Goal: Task Accomplishment & Management: Use online tool/utility

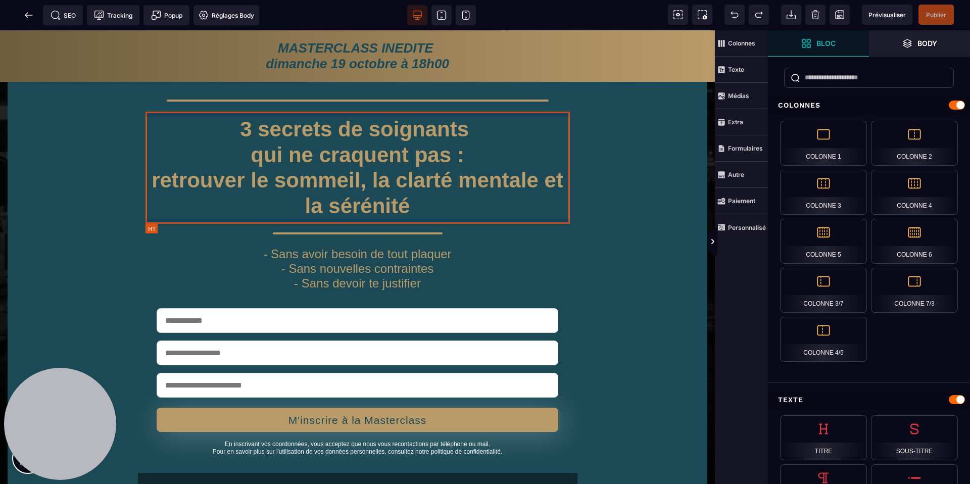
click at [349, 160] on h1 "3 secrets de soignants qui ne craquent pas : retrouver le sommeil, la clarté me…" at bounding box center [358, 168] width 425 height 112
select select "***"
select select
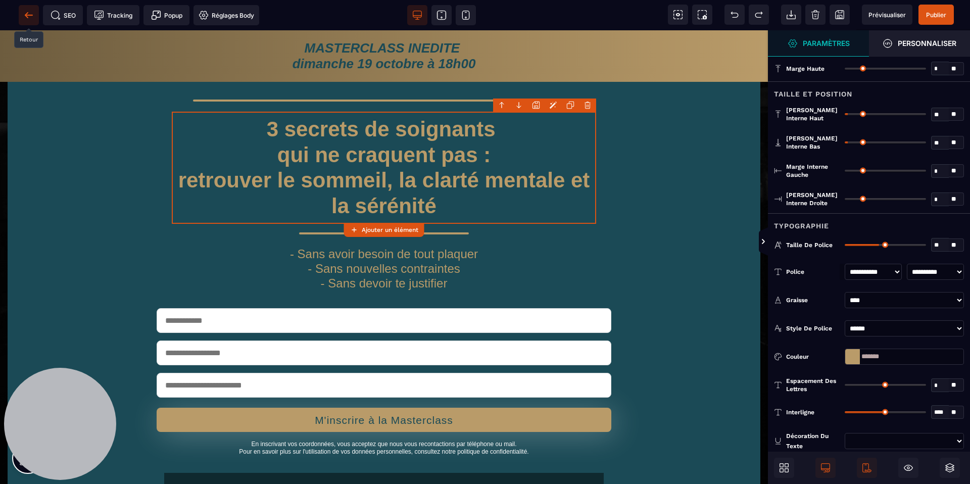
click at [30, 15] on icon at bounding box center [29, 15] width 8 height 1
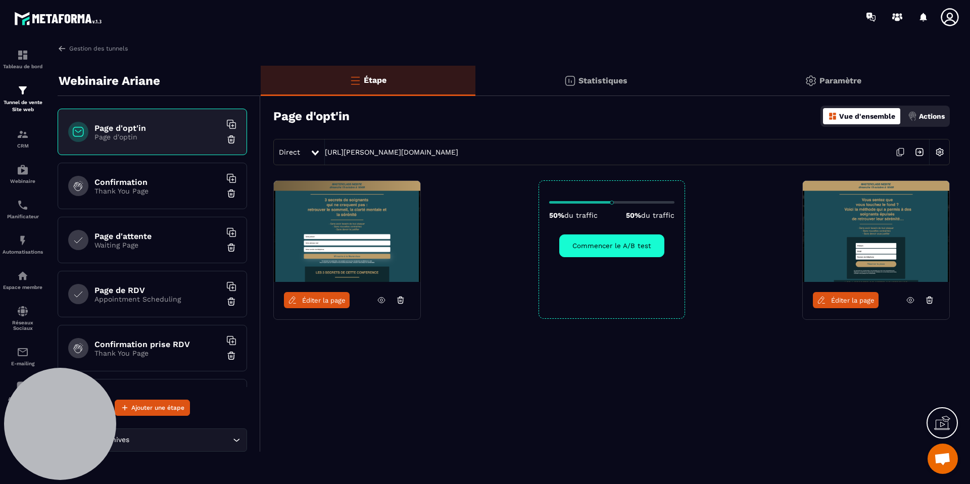
scroll to position [46, 0]
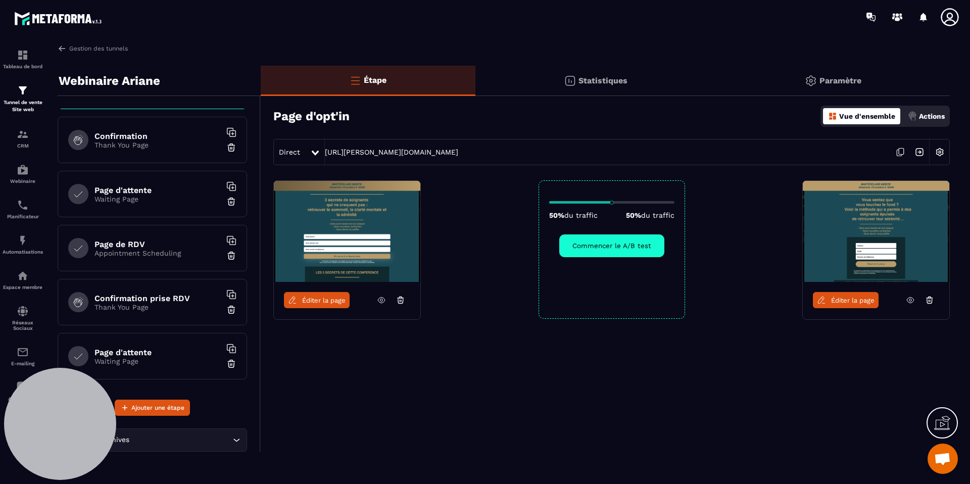
click at [385, 303] on icon at bounding box center [381, 300] width 9 height 9
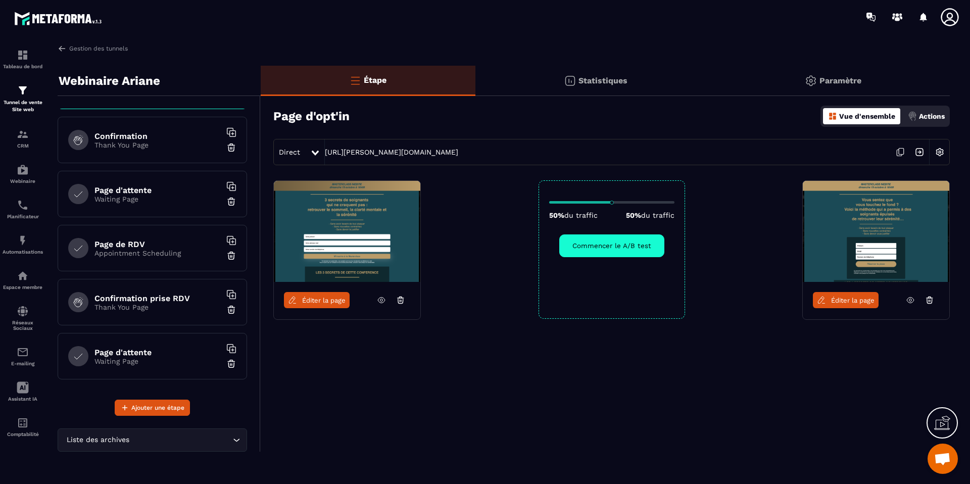
click at [834, 85] on p "Paramètre" at bounding box center [841, 81] width 42 height 10
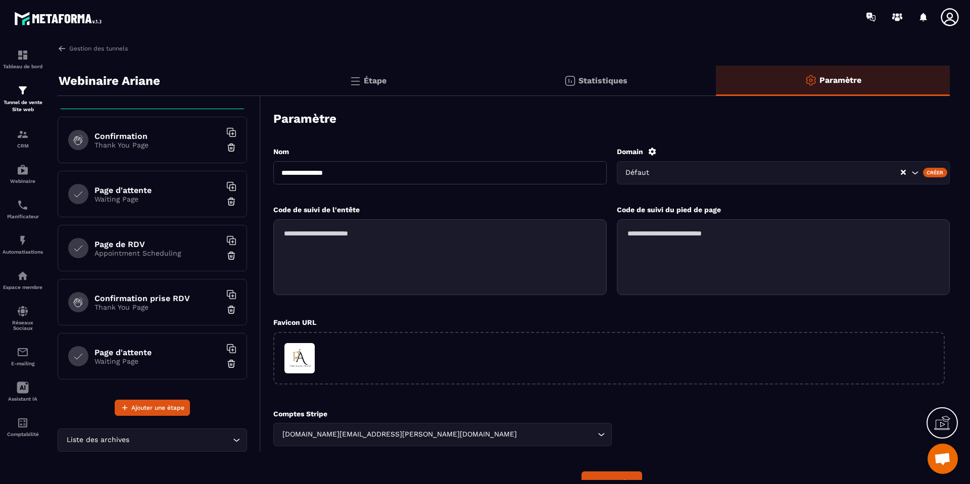
click at [603, 83] on p "Statistiques" at bounding box center [603, 81] width 49 height 10
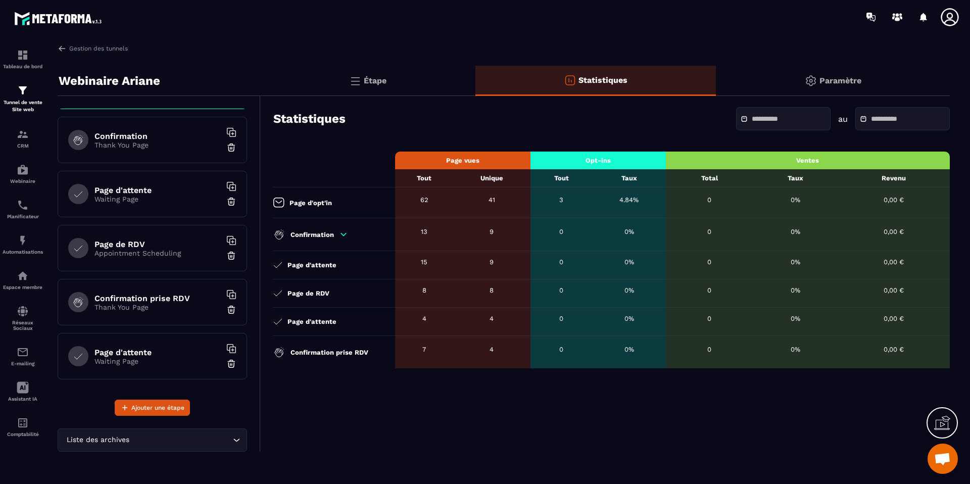
click at [380, 76] on p "Étape" at bounding box center [375, 81] width 23 height 10
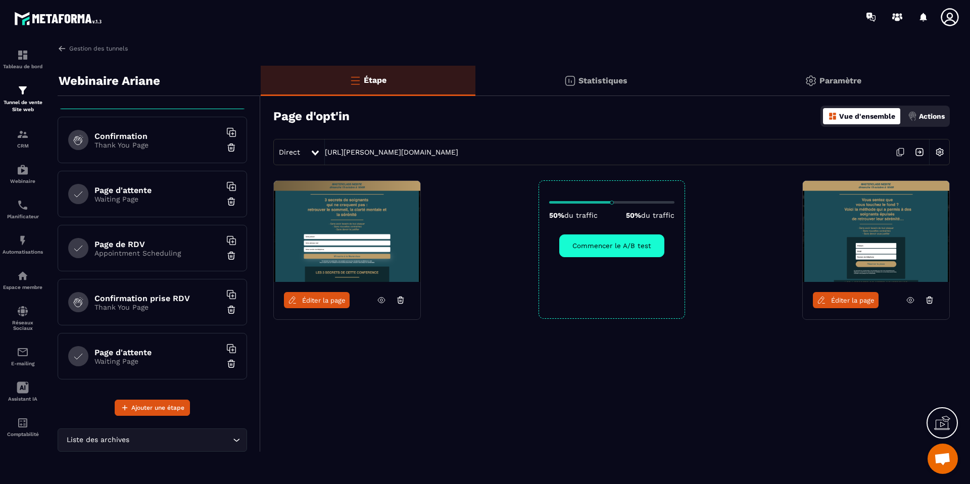
scroll to position [0, 0]
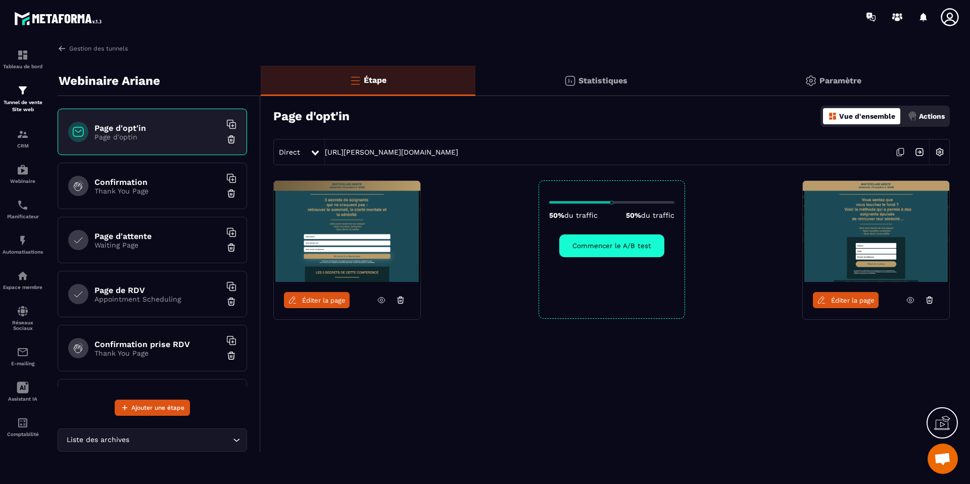
click at [841, 297] on span "Éditer la page" at bounding box center [852, 301] width 43 height 8
